Goal: Task Accomplishment & Management: Use online tool/utility

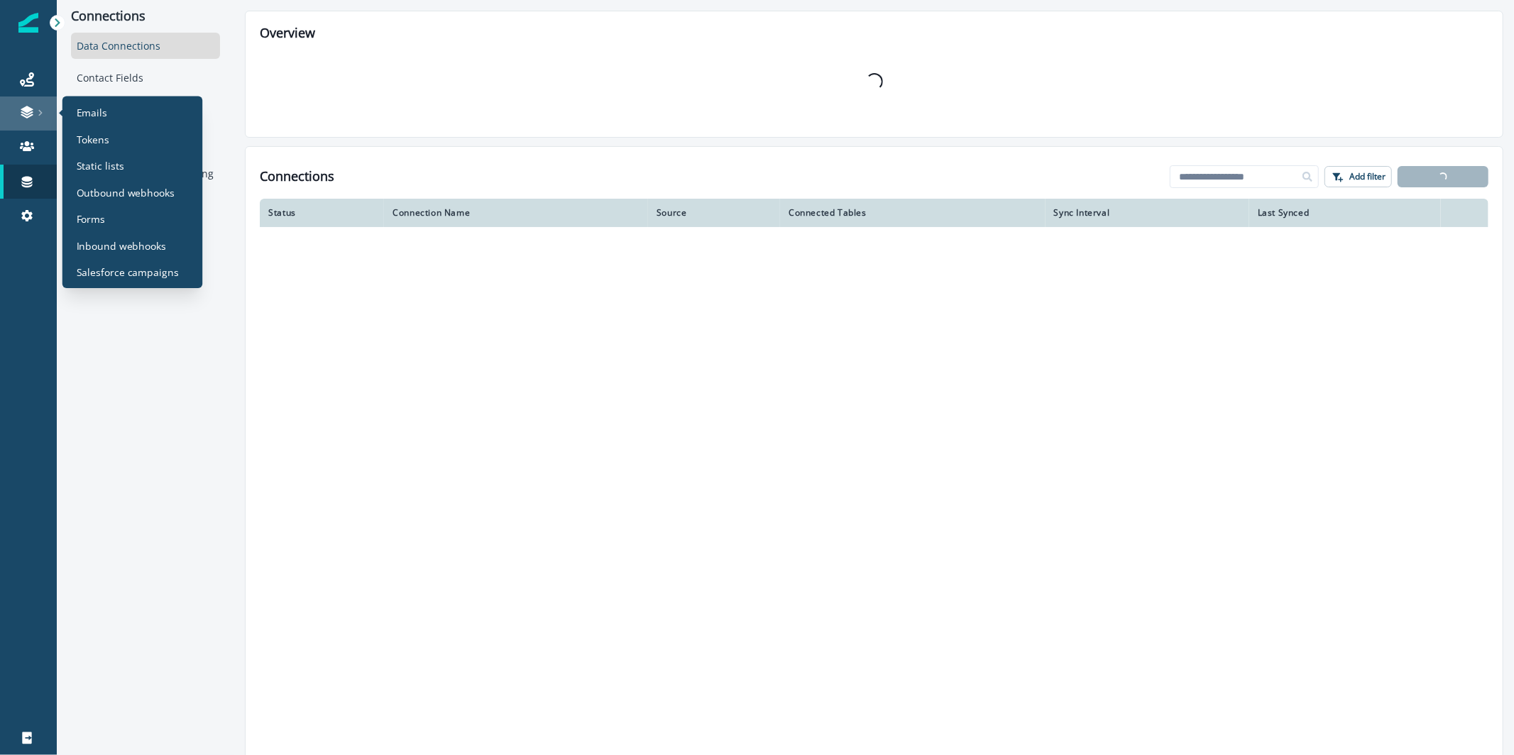
click at [48, 105] on div at bounding box center [28, 112] width 45 height 14
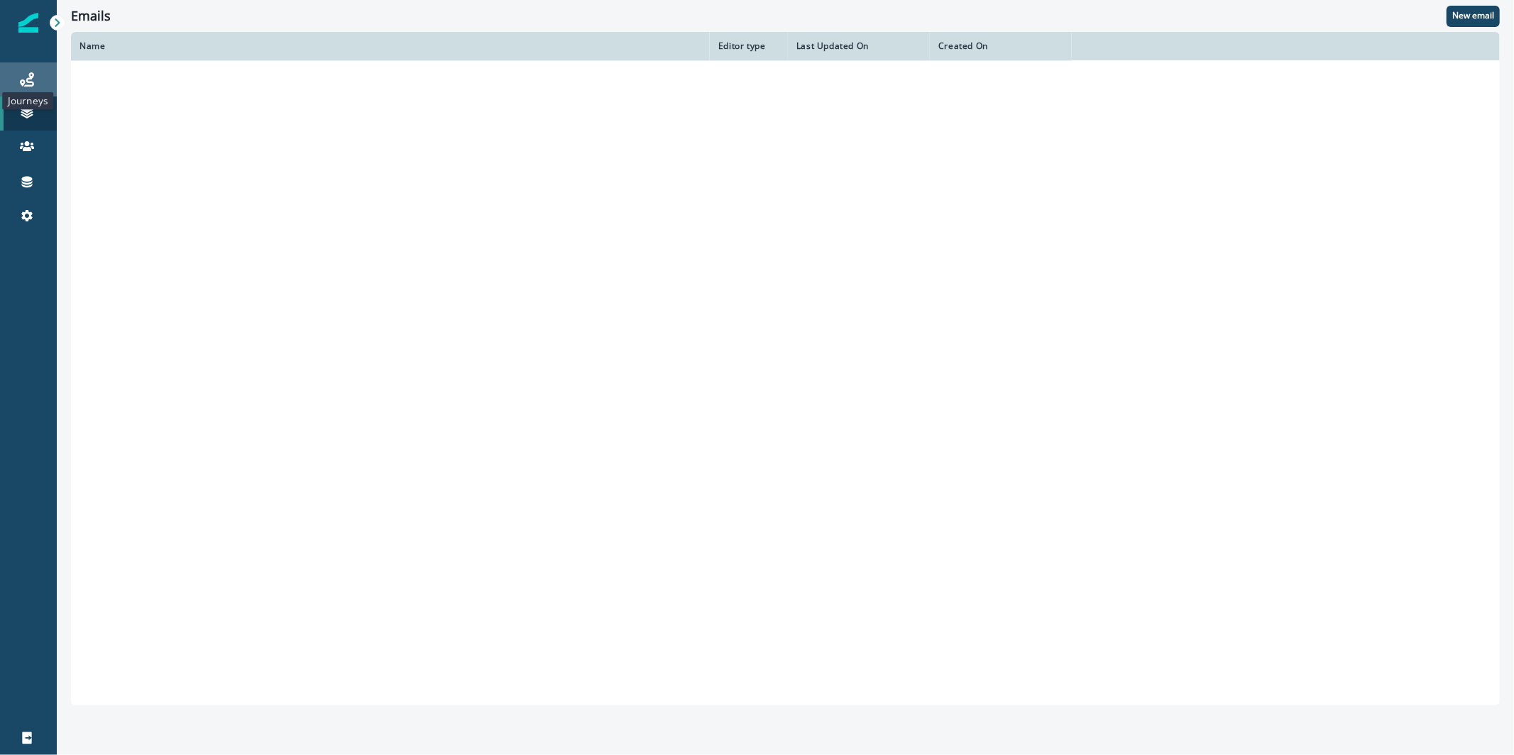
click at [21, 73] on icon at bounding box center [27, 79] width 14 height 14
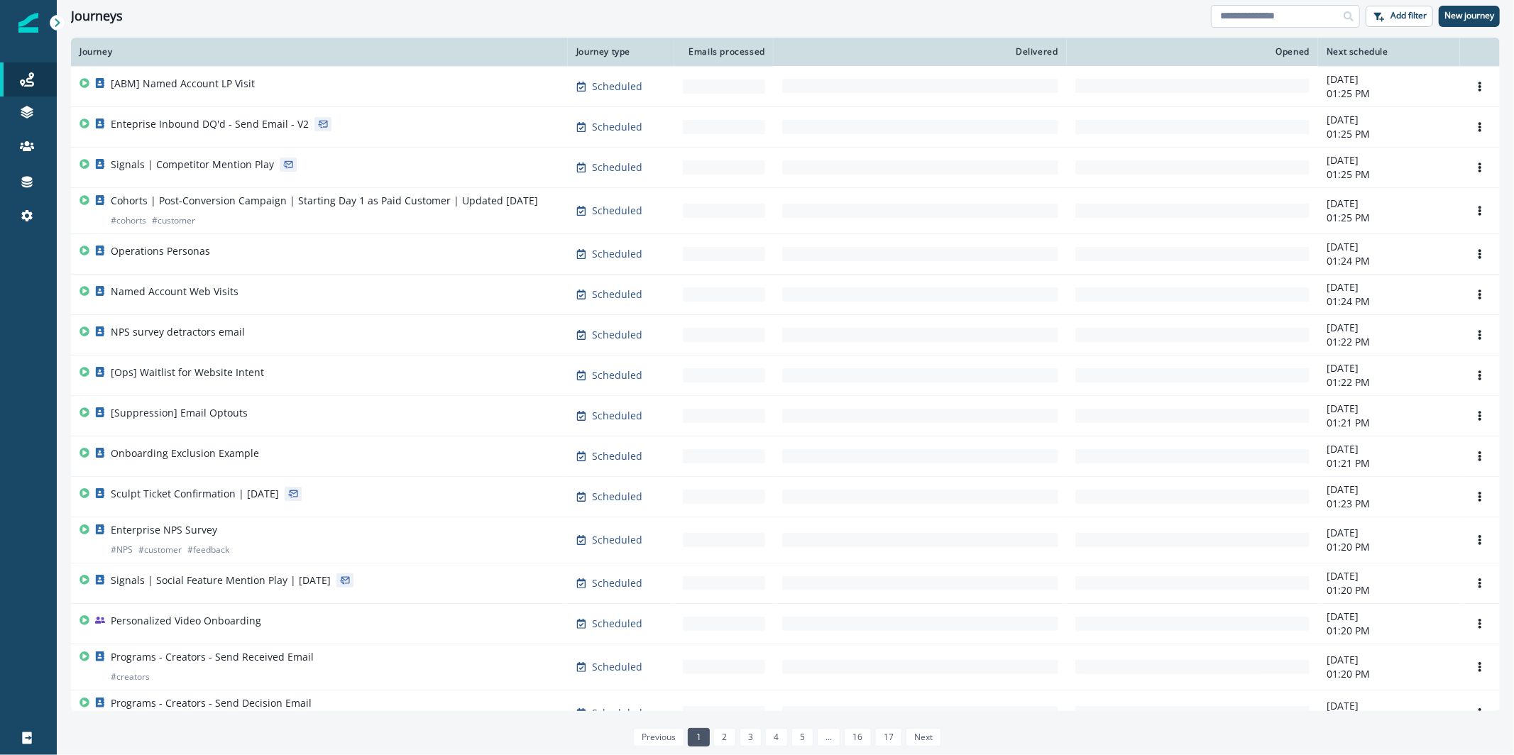
click at [1286, 16] on input at bounding box center [1285, 16] width 149 height 23
type input "*"
type input "*********"
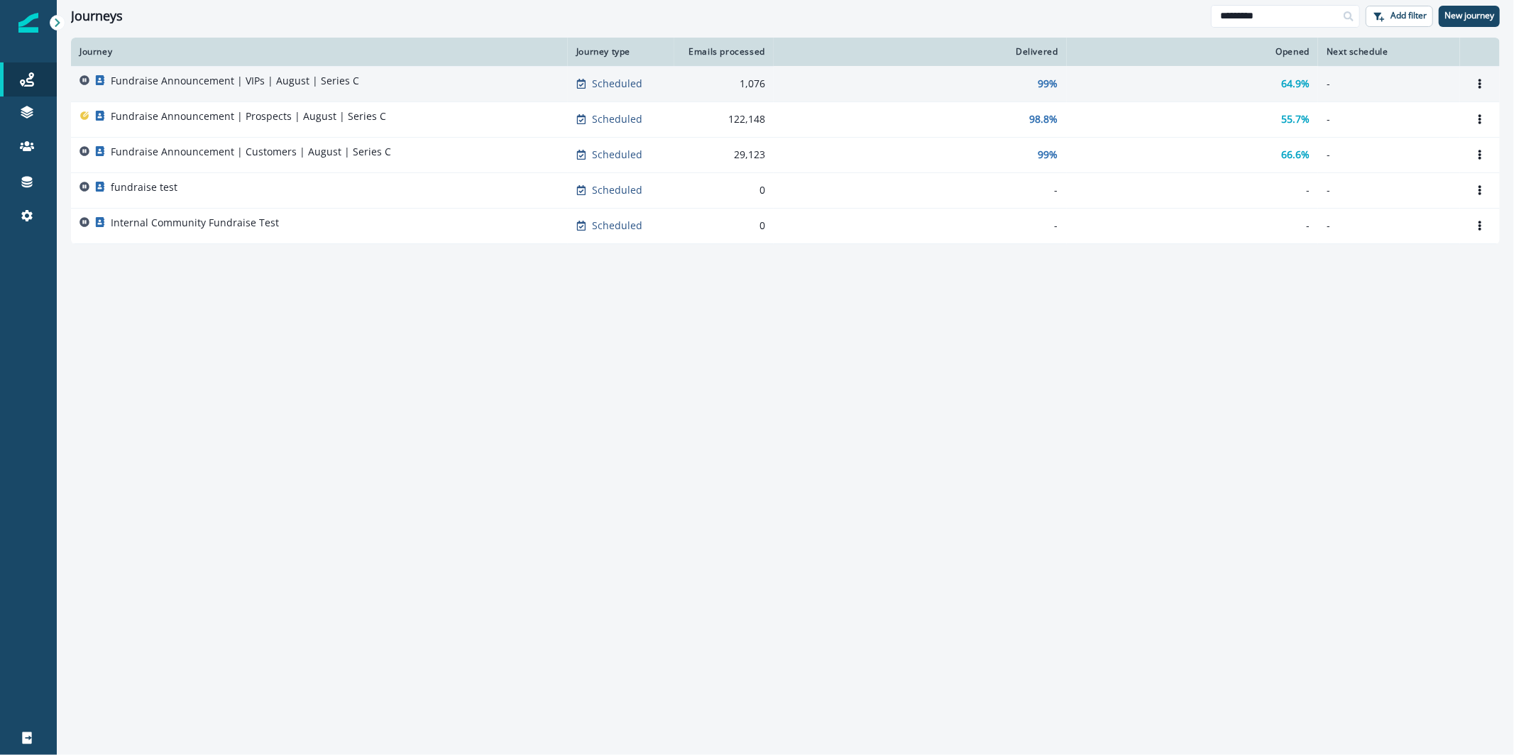
click at [430, 72] on td "Fundraise Announcement | VIPs | August | Series C" at bounding box center [319, 83] width 497 height 35
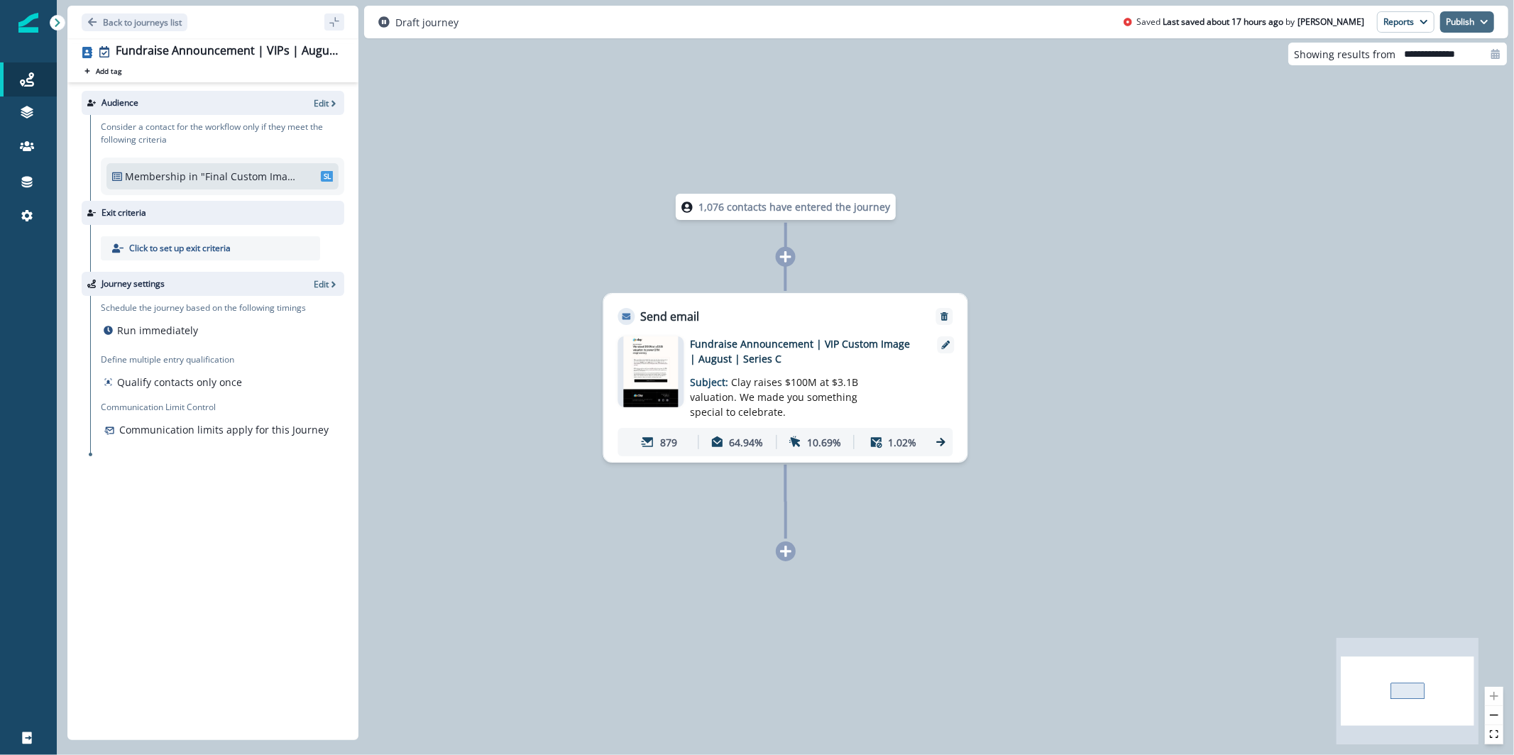
click at [1490, 21] on button "Publish" at bounding box center [1467, 21] width 54 height 21
